Goal: Contribute content: Contribute content

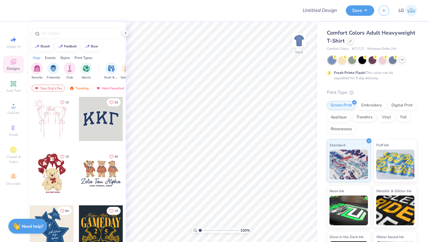
click at [404, 60] on icon at bounding box center [402, 59] width 5 height 5
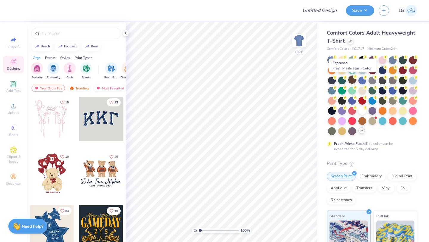
click at [353, 79] on div at bounding box center [352, 80] width 8 height 8
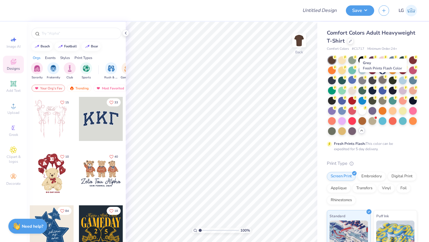
click at [380, 79] on div at bounding box center [383, 80] width 8 height 8
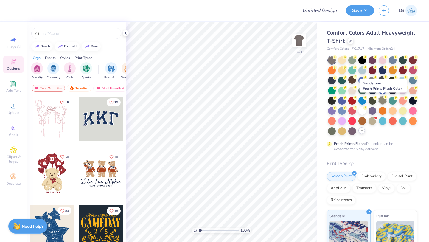
click at [384, 101] on div at bounding box center [383, 100] width 8 height 8
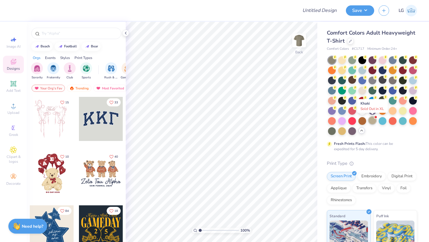
click at [372, 122] on div at bounding box center [373, 121] width 8 height 8
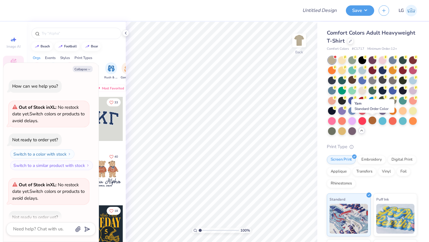
scroll to position [33, 0]
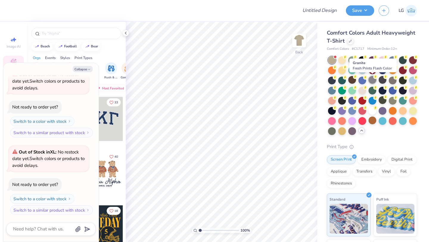
click at [373, 78] on icon at bounding box center [375, 77] width 4 height 4
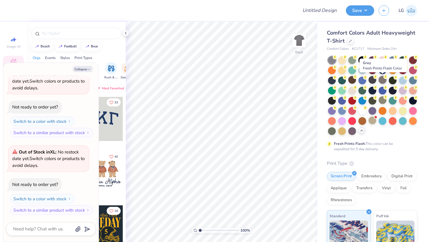
click at [384, 81] on div at bounding box center [383, 80] width 8 height 8
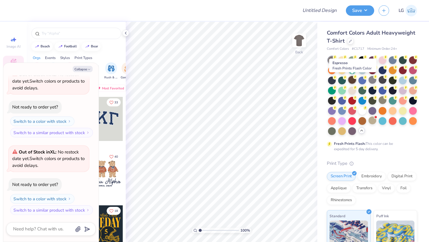
click at [352, 80] on div at bounding box center [352, 80] width 8 height 8
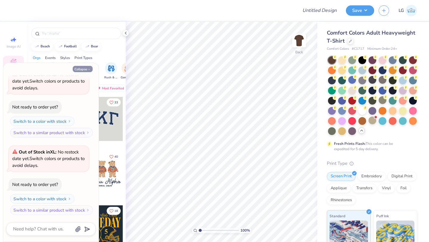
click at [85, 69] on button "Collapse" at bounding box center [83, 69] width 20 height 6
type textarea "x"
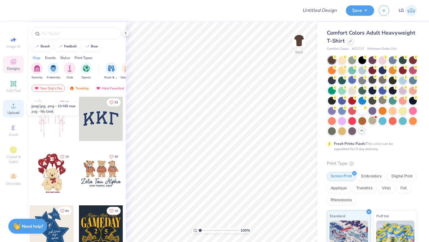
click at [15, 105] on icon at bounding box center [13, 105] width 7 height 7
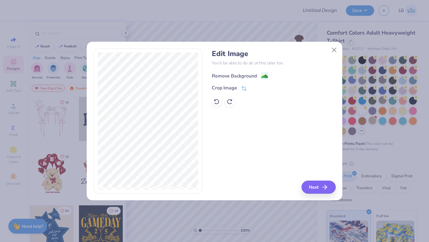
click at [229, 74] on div "Remove Background" at bounding box center [234, 75] width 45 height 7
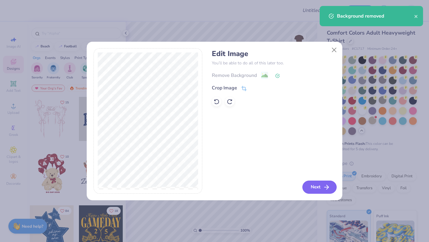
click at [319, 185] on button "Next" at bounding box center [319, 187] width 34 height 13
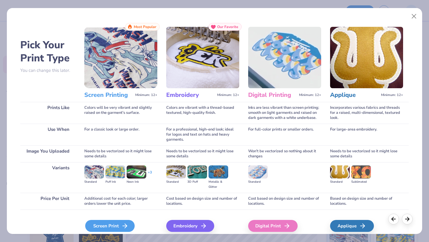
click at [111, 226] on div "Screen Print" at bounding box center [109, 226] width 49 height 12
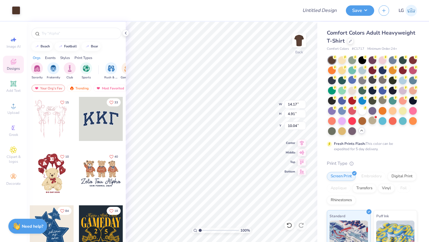
type input "3.50"
type input "1.21"
type input "3.00"
click at [299, 40] on img at bounding box center [299, 41] width 24 height 24
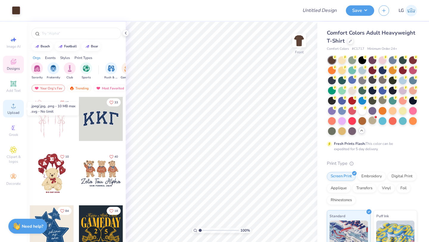
click at [12, 110] on span "Upload" at bounding box center [13, 112] width 12 height 5
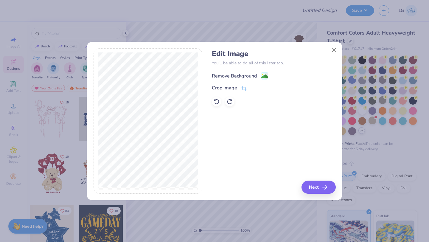
click at [231, 76] on div "Remove Background" at bounding box center [234, 75] width 45 height 7
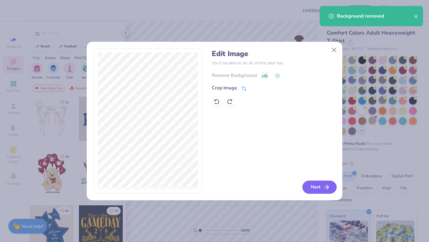
click at [316, 185] on button "Next" at bounding box center [319, 187] width 34 height 13
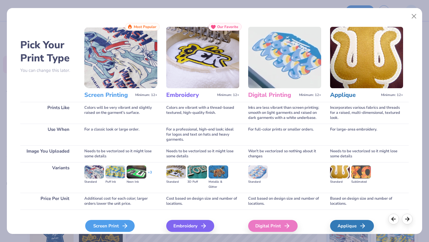
click at [116, 223] on div "Screen Print" at bounding box center [109, 226] width 49 height 12
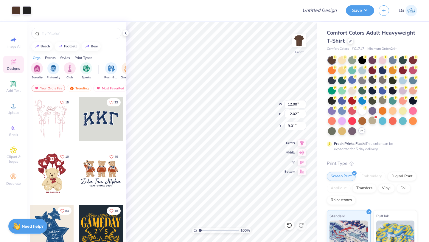
type input "12.00"
type input "12.02"
type input "3.00"
click at [13, 10] on div at bounding box center [16, 10] width 8 height 8
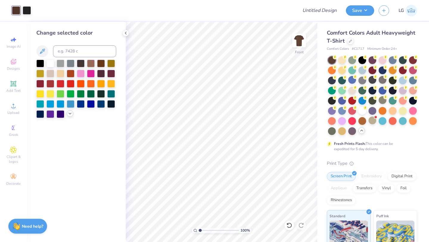
click at [71, 114] on icon at bounding box center [70, 113] width 5 height 5
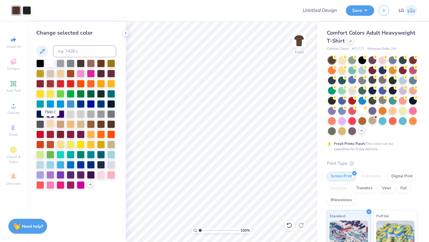
click at [52, 124] on div at bounding box center [50, 124] width 8 height 8
click at [78, 123] on div at bounding box center [81, 124] width 8 height 8
click at [51, 125] on div at bounding box center [50, 124] width 8 height 8
click at [300, 38] on img at bounding box center [299, 41] width 24 height 24
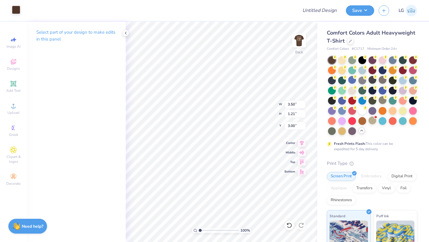
click at [13, 8] on div at bounding box center [16, 10] width 8 height 8
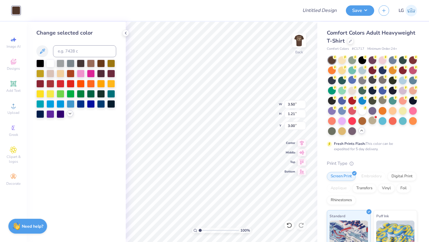
click at [68, 115] on icon at bounding box center [70, 113] width 5 height 5
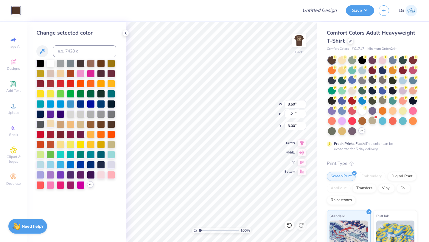
click at [50, 126] on div at bounding box center [50, 124] width 8 height 8
click at [299, 41] on img at bounding box center [299, 41] width 24 height 24
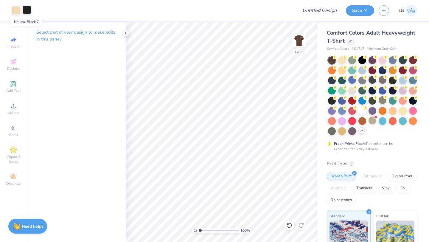
click at [28, 13] on div at bounding box center [27, 10] width 8 height 8
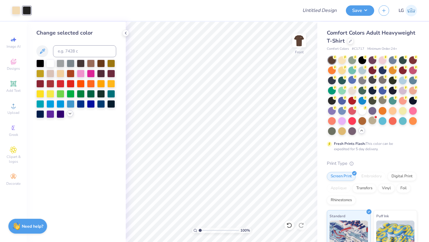
click at [69, 113] on polyline at bounding box center [70, 113] width 2 height 1
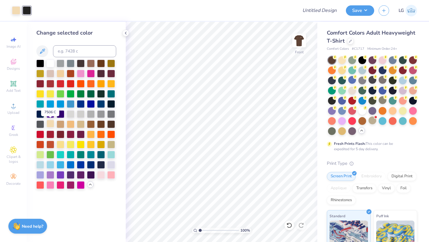
click at [49, 126] on div at bounding box center [50, 124] width 8 height 8
click at [305, 40] on img at bounding box center [299, 41] width 24 height 24
click at [355, 8] on button "Save" at bounding box center [360, 9] width 28 height 10
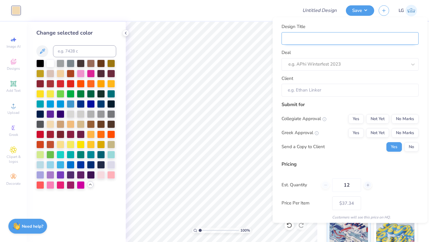
click at [393, 40] on input "Design Title" at bounding box center [350, 38] width 137 height 13
type input "A"
type input "AS"
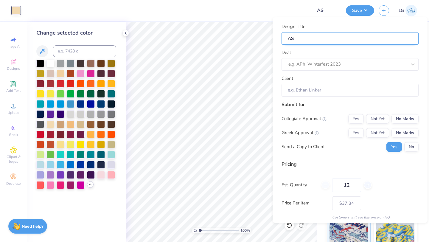
type input "ASC"
type input "ASCM"
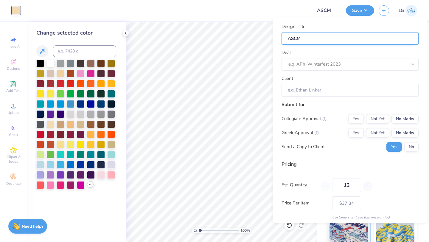
type input "ASCM"
type input "ASCM l"
type input "ASCM lo"
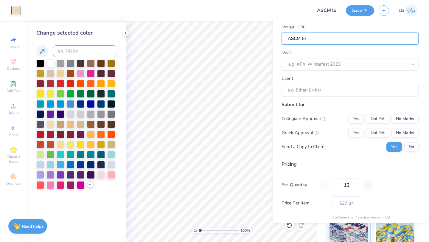
type input "ASCM log"
type input "ASCM logo"
click at [339, 61] on div at bounding box center [347, 64] width 119 height 8
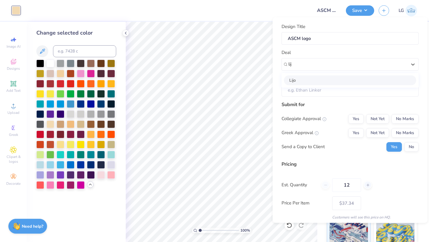
click at [314, 75] on div "Lijo" at bounding box center [350, 80] width 132 height 10
type input "lij"
type input "[PERSON_NAME]"
click at [405, 116] on button "No Marks" at bounding box center [405, 119] width 27 height 10
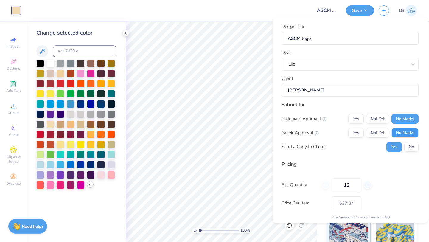
click at [407, 133] on button "No Marks" at bounding box center [405, 133] width 27 height 10
click at [410, 147] on button "No" at bounding box center [411, 147] width 14 height 10
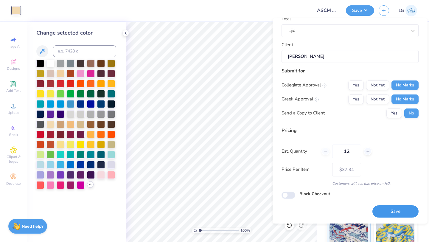
click at [398, 212] on button "Save" at bounding box center [395, 212] width 46 height 12
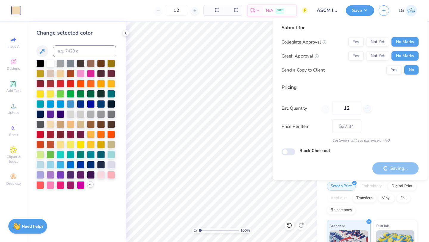
type input "– –"
